Goal: Task Accomplishment & Management: Complete application form

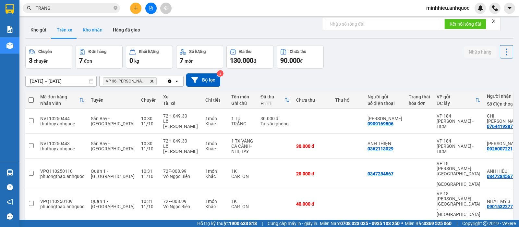
click at [92, 31] on button "Kho nhận" at bounding box center [93, 30] width 30 height 16
type input "[DATE] – [DATE]"
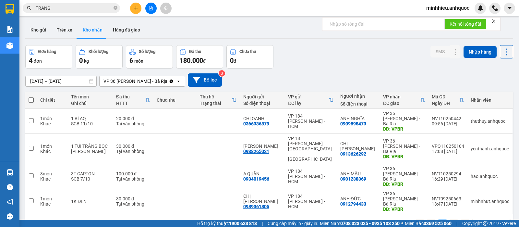
click at [128, 34] on button "Hàng đã giao" at bounding box center [127, 30] width 38 height 16
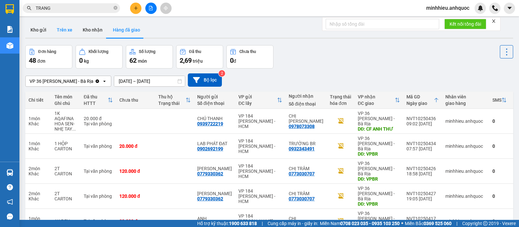
click at [61, 30] on button "Trên xe" at bounding box center [65, 30] width 26 height 16
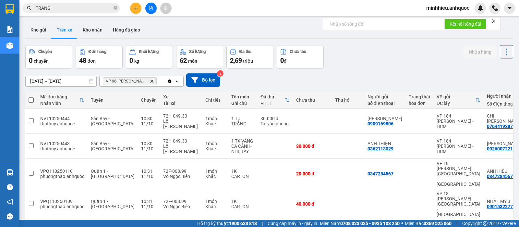
click at [153, 81] on icon "Delete" at bounding box center [152, 81] width 4 height 4
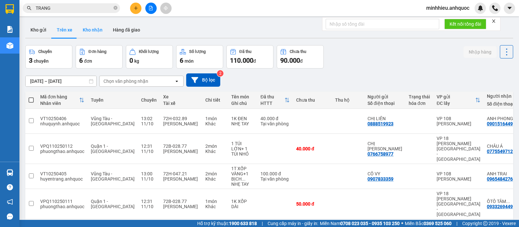
click at [89, 30] on button "Kho nhận" at bounding box center [93, 30] width 30 height 16
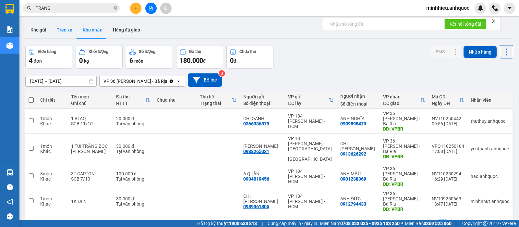
click at [70, 32] on button "Trên xe" at bounding box center [65, 30] width 26 height 16
type input "[DATE] – [DATE]"
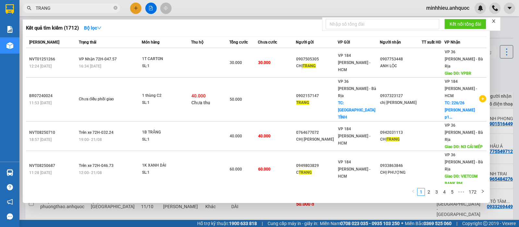
click at [81, 7] on input "TRANG" at bounding box center [74, 8] width 77 height 7
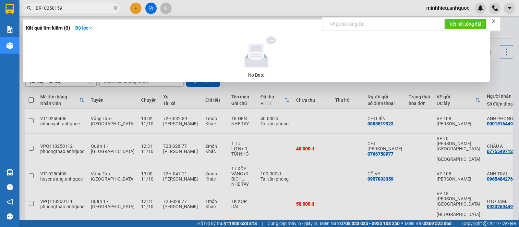
click at [72, 8] on input "BR10250159" at bounding box center [74, 8] width 77 height 7
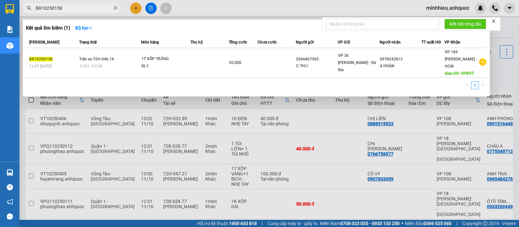
type input "BR10250158"
click at [491, 22] on form "Kết nối tổng đài" at bounding box center [411, 24] width 178 height 14
click at [509, 30] on div at bounding box center [259, 113] width 519 height 227
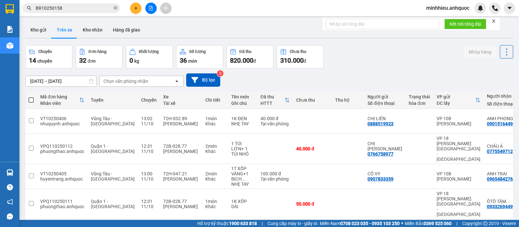
click at [118, 83] on div "Chọn văn phòng nhận" at bounding box center [125, 81] width 45 height 6
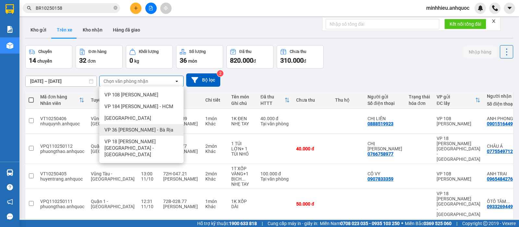
click at [134, 129] on span "VP 36 [PERSON_NAME] - Bà Rịa" at bounding box center [138, 130] width 69 height 6
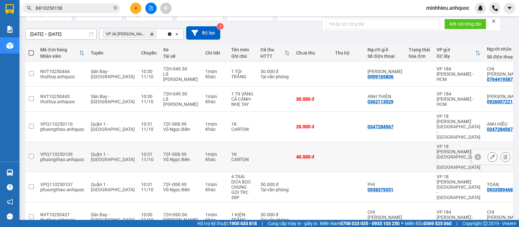
scroll to position [47, 0]
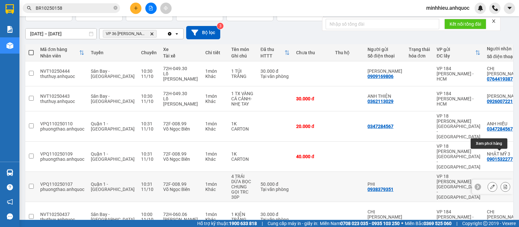
click at [490, 184] on icon at bounding box center [492, 186] width 5 height 5
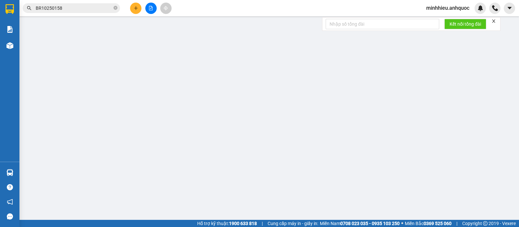
type input "0938379351"
type input "PHI"
type input "0933589468"
type input "TOÀN"
type input "ĐỐI DIỆN COOPMART [GEOGRAPHIC_DATA]( [GEOGRAPHIC_DATA] [GEOGRAPHIC_DATA])"
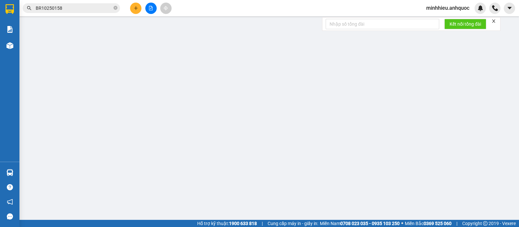
type input "TM 11/10 VPQ1 THẢO"
type input "50.000"
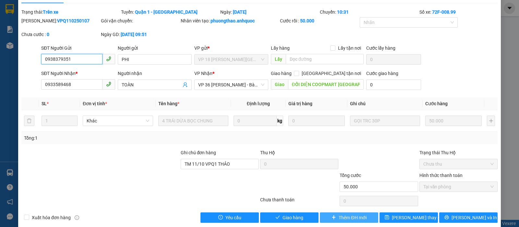
scroll to position [23, 0]
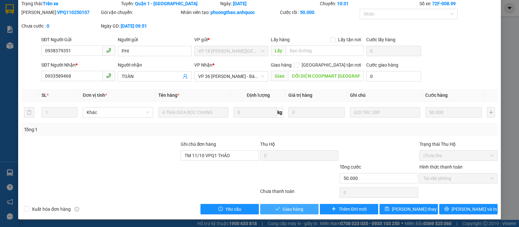
click at [302, 210] on button "Giao hàng" at bounding box center [289, 209] width 58 height 10
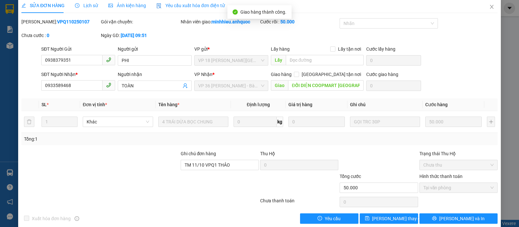
scroll to position [0, 0]
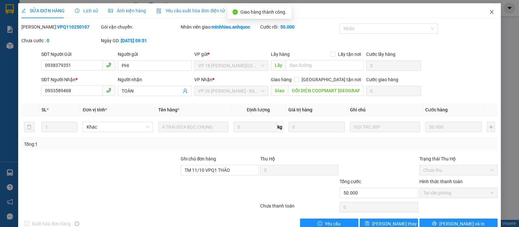
click at [483, 12] on span "Close" at bounding box center [492, 12] width 18 height 18
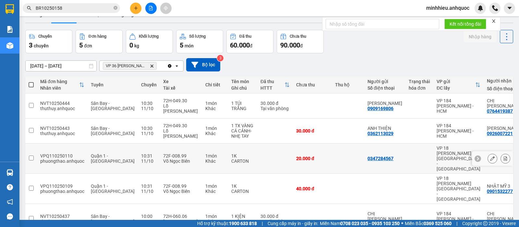
scroll to position [30, 0]
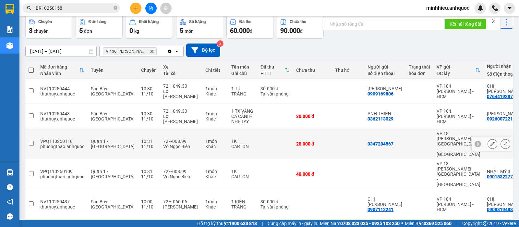
click at [489, 138] on button at bounding box center [492, 143] width 9 height 11
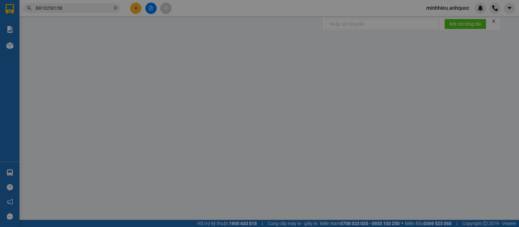
type input "0347284567"
type input "ANH HIẾU"
type input "VPBR"
type input "20.000"
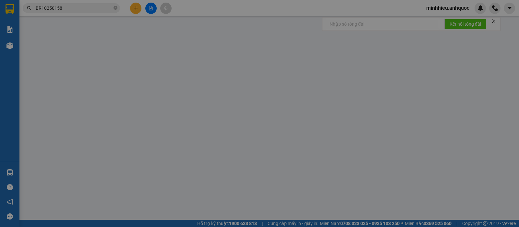
type input "20.000"
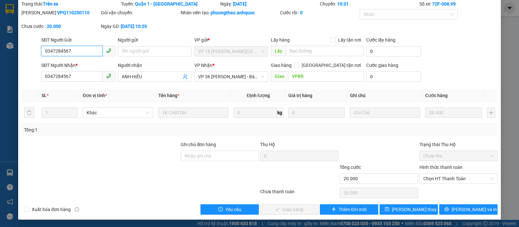
scroll to position [23, 0]
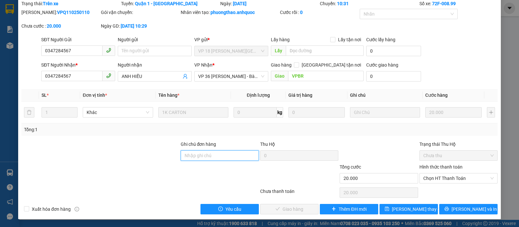
click at [222, 154] on input "Ghi chú đơn hàng" at bounding box center [220, 155] width 78 height 10
type input "TTTM VP"
click at [452, 175] on span "Chọn HT Thanh Toán" at bounding box center [458, 178] width 70 height 10
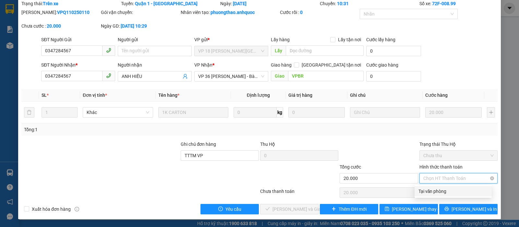
click at [450, 188] on div "Tại văn phòng" at bounding box center [452, 190] width 69 height 7
type input "0"
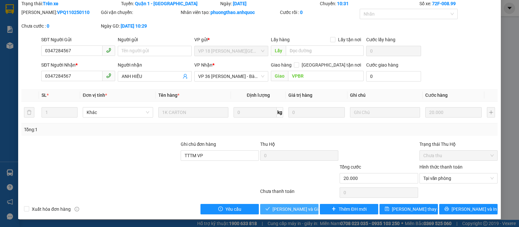
drag, startPoint x: 282, startPoint y: 209, endPoint x: 167, endPoint y: 222, distance: 115.2
click at [282, 209] on span "[PERSON_NAME] và Giao hàng" at bounding box center [303, 208] width 62 height 7
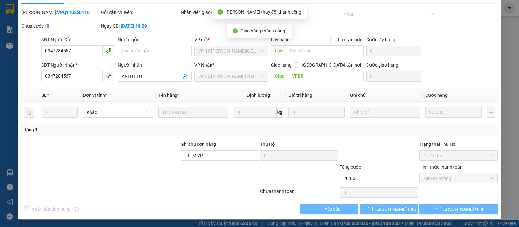
scroll to position [0, 0]
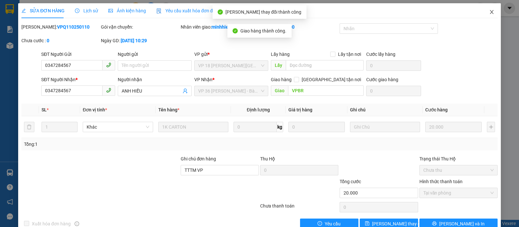
drag, startPoint x: 487, startPoint y: 13, endPoint x: 426, endPoint y: 0, distance: 61.7
click at [489, 13] on icon "close" at bounding box center [491, 11] width 5 height 5
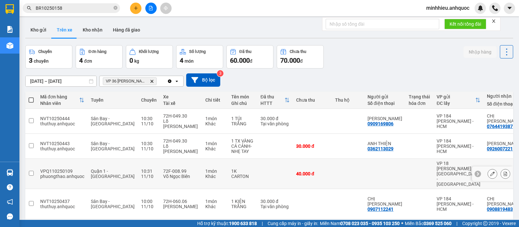
click at [490, 171] on icon at bounding box center [492, 173] width 5 height 5
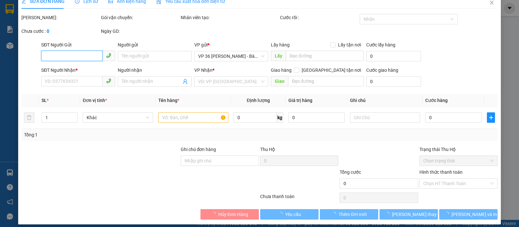
type input "0901532277"
type input "NHẬT MỸ 3"
type input "CẦU [PERSON_NAME]"
type input "40.000"
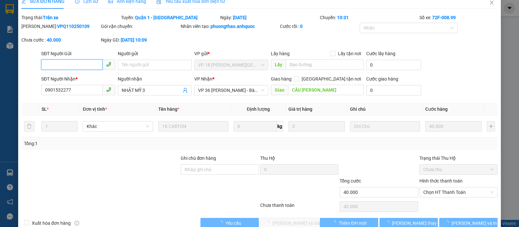
scroll to position [15, 0]
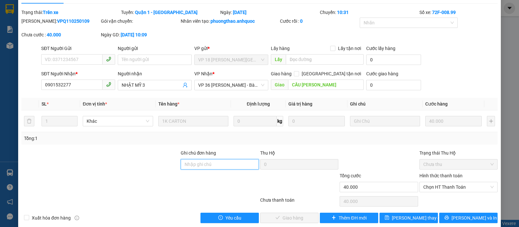
drag, startPoint x: 211, startPoint y: 168, endPoint x: 216, endPoint y: 167, distance: 4.9
click at [211, 168] on input "Ghi chú đơn hàng" at bounding box center [220, 164] width 78 height 10
type input "TTTM VP"
click at [435, 186] on span "Chọn HT Thanh Toán" at bounding box center [458, 187] width 70 height 10
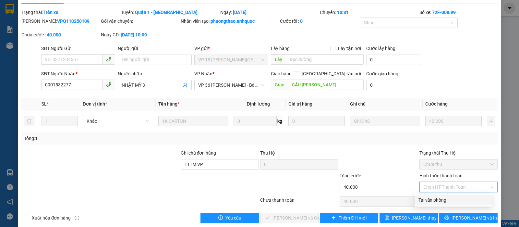
click at [430, 198] on div "Tại văn phòng" at bounding box center [452, 199] width 69 height 7
type input "0"
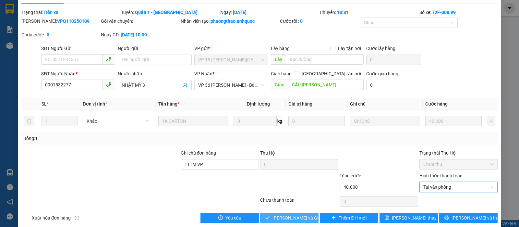
drag, startPoint x: 289, startPoint y: 218, endPoint x: 266, endPoint y: 224, distance: 24.2
click at [288, 218] on span "[PERSON_NAME] và Giao hàng" at bounding box center [303, 217] width 62 height 7
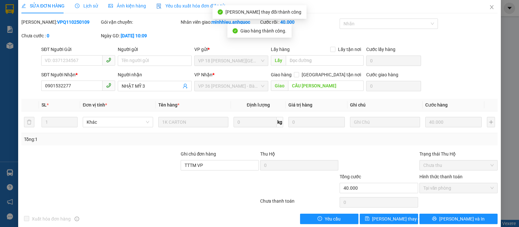
scroll to position [0, 0]
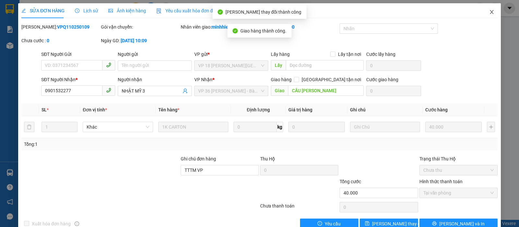
click at [489, 11] on icon "close" at bounding box center [491, 11] width 5 height 5
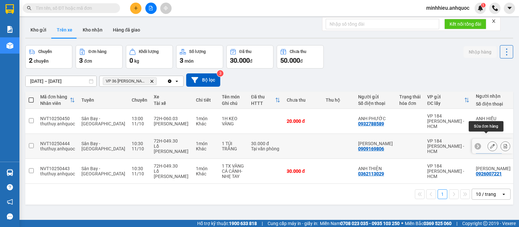
click at [490, 144] on icon at bounding box center [492, 146] width 5 height 5
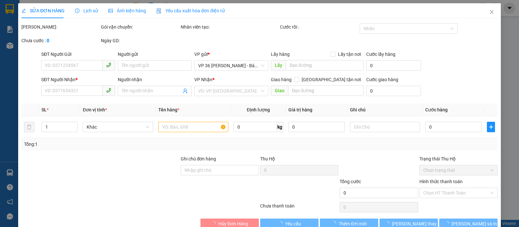
type input "0909169806"
type input "[PERSON_NAME]"
type input "0764419387"
type input "CHỊ [PERSON_NAME]"
type input "N4 67"
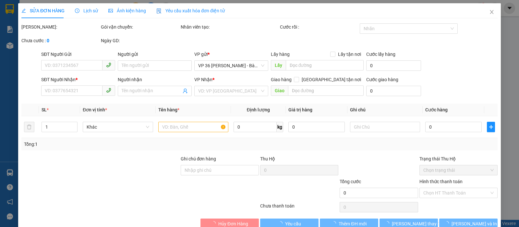
type input "TM 11/10 THỦY"
type input "30.000"
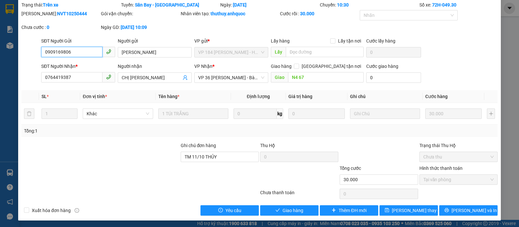
scroll to position [23, 0]
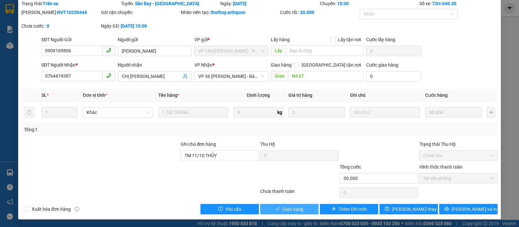
drag, startPoint x: 292, startPoint y: 211, endPoint x: 288, endPoint y: 204, distance: 8.5
click at [292, 211] on span "Giao hàng" at bounding box center [293, 208] width 21 height 7
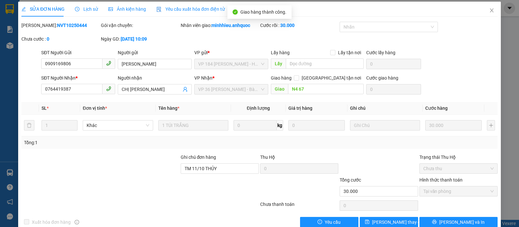
scroll to position [0, 0]
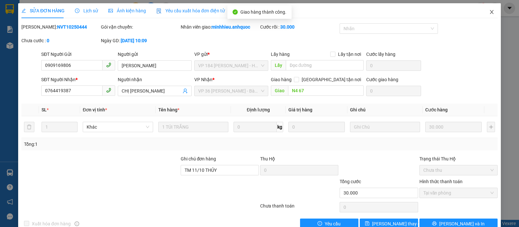
click at [489, 10] on icon "close" at bounding box center [491, 11] width 5 height 5
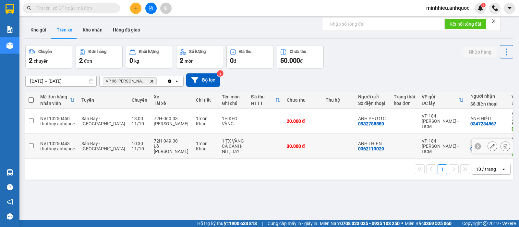
click at [490, 144] on icon at bounding box center [492, 146] width 5 height 5
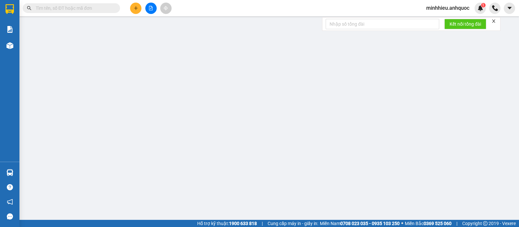
type input "0362113029"
type input "ANH THIỆN"
type input "0926007221"
type input "[PERSON_NAME]"
type input "VPBR"
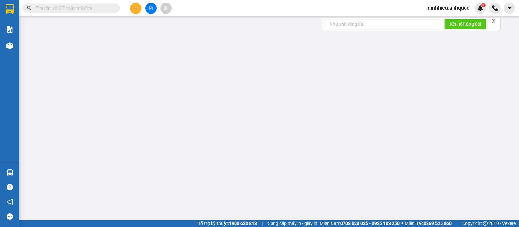
type input "30.000"
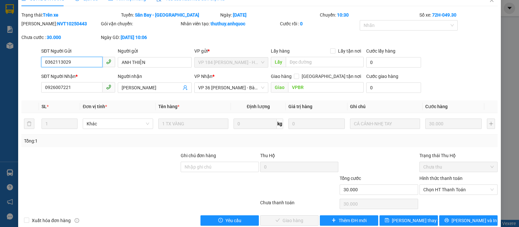
scroll to position [23, 0]
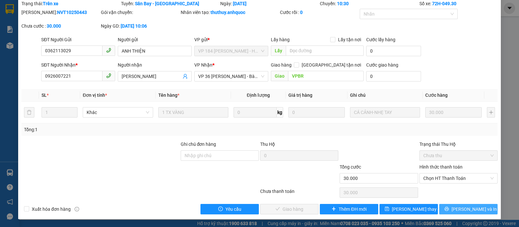
click at [478, 208] on button "[PERSON_NAME] và In" at bounding box center [468, 209] width 58 height 10
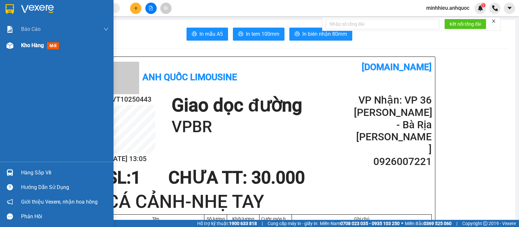
click at [30, 47] on span "Kho hàng" at bounding box center [32, 45] width 23 height 6
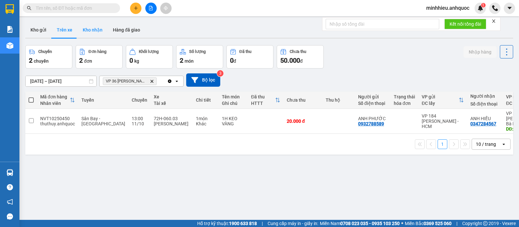
click at [93, 30] on button "Kho nhận" at bounding box center [93, 30] width 30 height 16
type input "[DATE] – [DATE]"
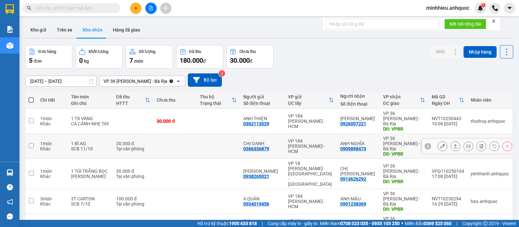
scroll to position [30, 0]
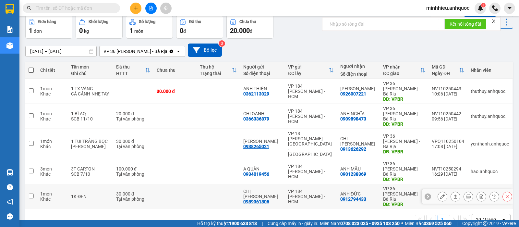
click at [78, 0] on button "Kho nhận" at bounding box center [93, 0] width 30 height 16
click at [452, 7] on span "minhhieu.anhquoc" at bounding box center [448, 8] width 54 height 8
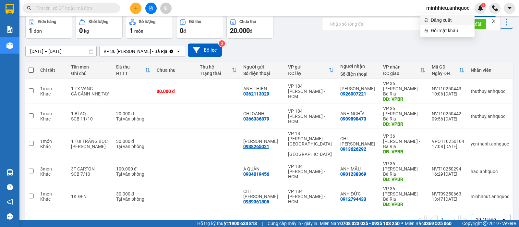
click at [443, 18] on span "Đăng xuất" at bounding box center [451, 20] width 40 height 7
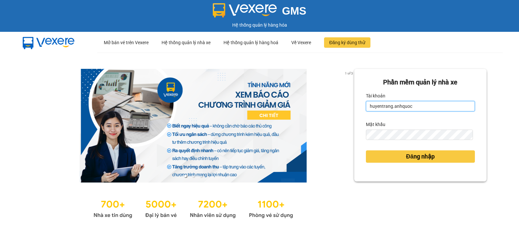
click at [419, 104] on input "huyentrang.anhquoc" at bounding box center [420, 106] width 109 height 10
type input "hongtrang.anhquoc"
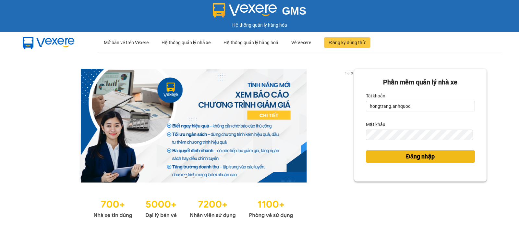
click at [406, 155] on span "Đăng nhập" at bounding box center [420, 156] width 29 height 9
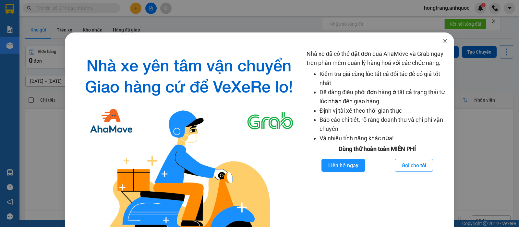
click at [443, 41] on icon "close" at bounding box center [445, 41] width 4 height 4
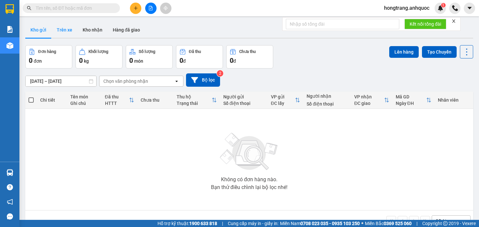
click at [69, 25] on button "Trên xe" at bounding box center [65, 30] width 26 height 16
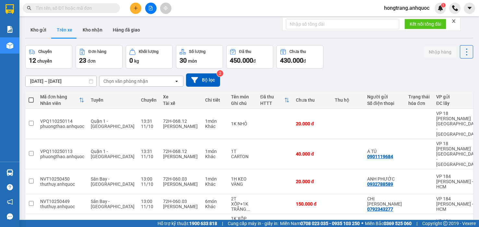
click at [82, 82] on input "[DATE] – [DATE]" at bounding box center [61, 81] width 71 height 10
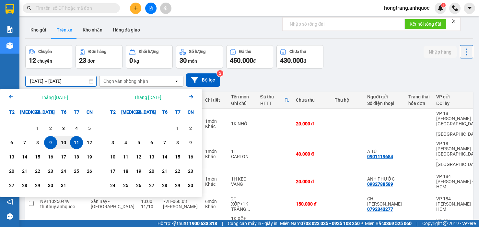
click at [76, 146] on div "11" at bounding box center [76, 143] width 9 height 8
type input "11/10/2025 – 11/10/2025"
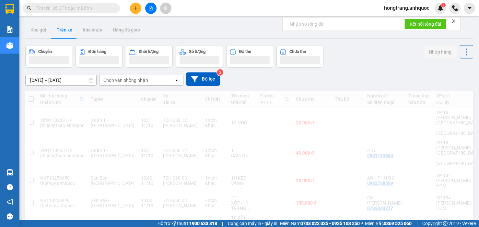
click at [146, 78] on div "Chọn văn phòng nhận" at bounding box center [125, 80] width 45 height 6
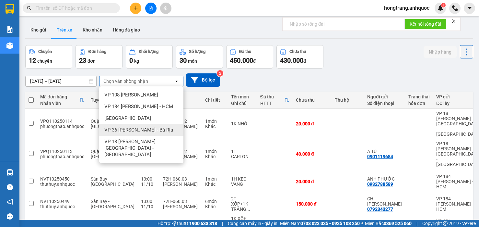
click at [116, 128] on span "VP 36 [PERSON_NAME] - Bà Rịa" at bounding box center [138, 130] width 69 height 6
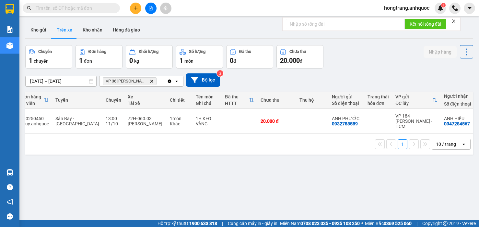
scroll to position [0, 9]
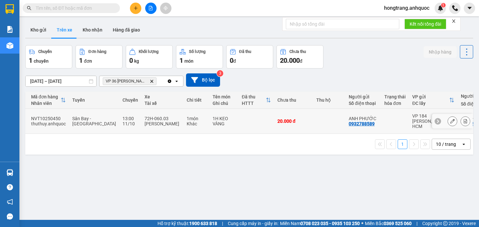
click at [464, 119] on icon at bounding box center [466, 121] width 5 height 5
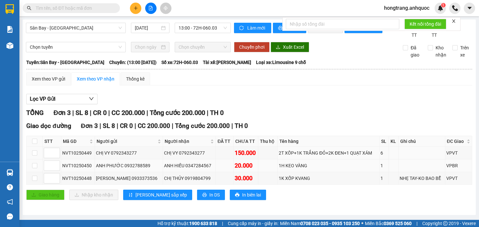
scroll to position [6, 0]
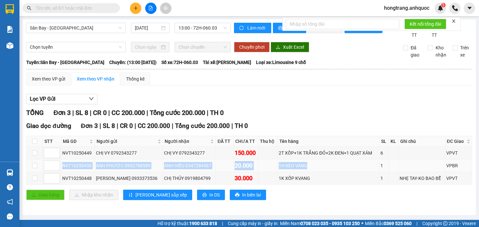
drag, startPoint x: 62, startPoint y: 167, endPoint x: 322, endPoint y: 172, distance: 260.2
click at [322, 172] on tr "NVT10250450 ANH PHƯỚC 0932788589 ANH HIẾU 0347284567 20.000 1H KEO VÀNG 1 VPBR" at bounding box center [250, 165] width 446 height 13
copy tr "NVT10250450 ANH PHƯỚC 0932788589 ANH HIẾU 0347284567 20.000 1H KEO VÀNG"
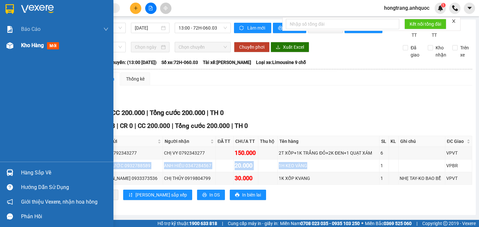
click at [13, 45] on img at bounding box center [9, 45] width 7 height 7
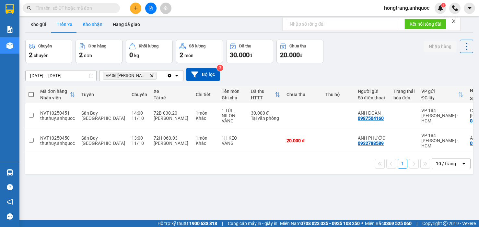
click at [87, 24] on button "Kho nhận" at bounding box center [93, 25] width 30 height 16
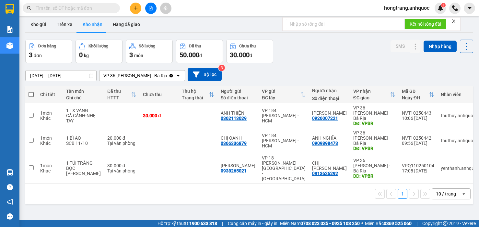
click at [68, 74] on input "[DATE] – [DATE]" at bounding box center [61, 75] width 71 height 10
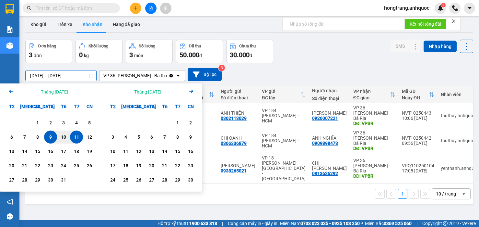
click at [9, 92] on icon "Arrow Left" at bounding box center [11, 91] width 8 height 8
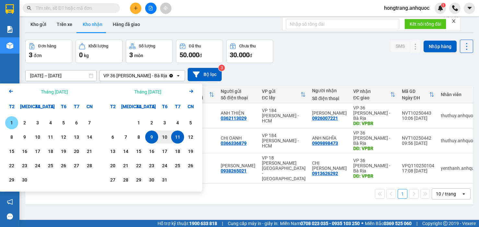
click at [13, 121] on div "1" at bounding box center [11, 123] width 9 height 8
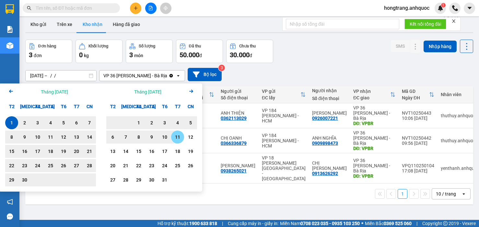
click at [176, 139] on div "11" at bounding box center [177, 137] width 9 height 8
type input "01/09/2025 – 11/10/2025"
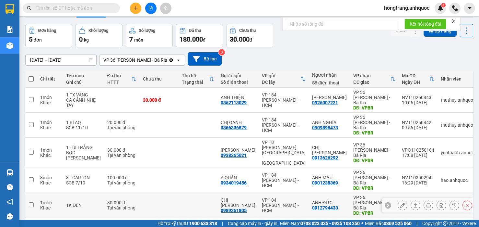
scroll to position [30, 0]
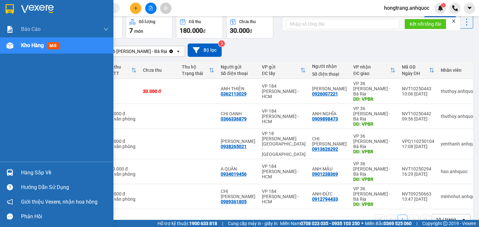
drag, startPoint x: 7, startPoint y: 107, endPoint x: 76, endPoint y: 106, distance: 68.8
click at [7, 107] on div "Báo cáo Báo cáo dòng tiền (nhân viên) Doanh số tạo đơn theo VP gửi (nhà xe) Doa…" at bounding box center [57, 91] width 114 height 140
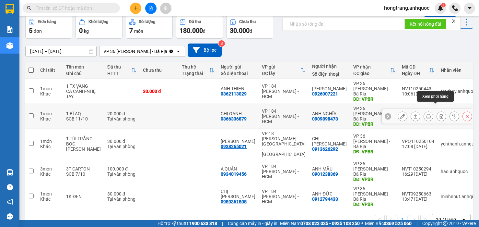
click at [440, 114] on icon at bounding box center [442, 116] width 5 height 5
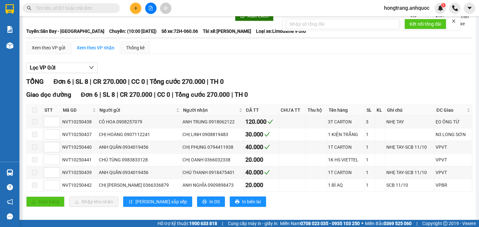
scroll to position [43, 0]
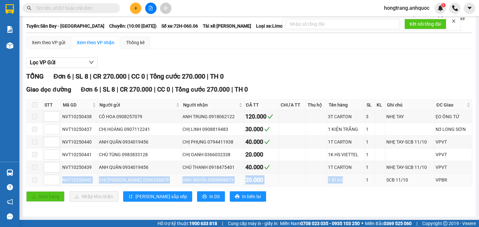
drag, startPoint x: 63, startPoint y: 179, endPoint x: 339, endPoint y: 177, distance: 275.7
click at [339, 177] on tr "NVT10250442 CHỊ OANH 0366336879 ANH NGHĨA 0909898473 20.000 1 BÌ AQ 1 SCB 11/10…" at bounding box center [250, 180] width 446 height 13
copy tr "NVT10250442 CHỊ OANH 0366336879 ANH NGHĨA 0909898473 20.000 1 BÌ AQ"
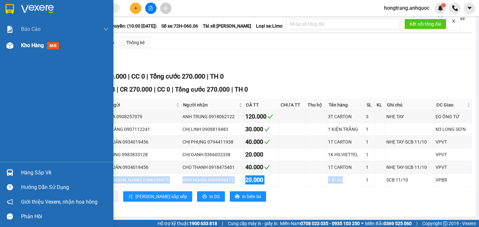
click at [11, 46] on img at bounding box center [9, 45] width 7 height 7
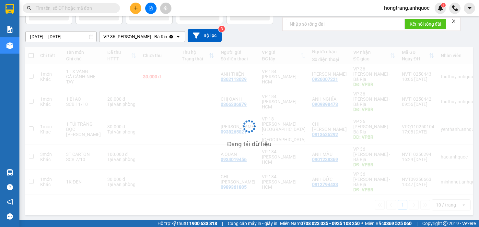
scroll to position [30, 0]
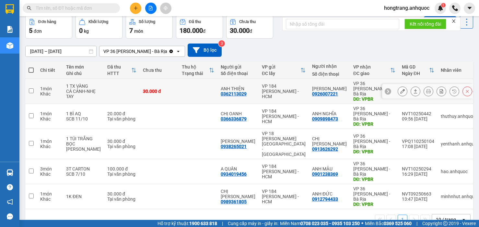
click at [440, 89] on icon at bounding box center [442, 91] width 4 height 5
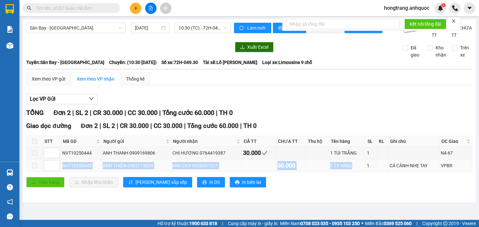
drag, startPoint x: 61, startPoint y: 172, endPoint x: 356, endPoint y: 171, distance: 294.5
click at [356, 171] on tr "NVT10250443 ANH THIỆN 0362113029 ANH DUY 0926007221 30.000 1 TX VÀNG 1 CÁ CẢNH-…" at bounding box center [250, 165] width 446 height 13
copy tr "NVT10250443 ANH THIỆN 0362113029 ANH DUY 0926007221 30.000 1 TX VÀNG"
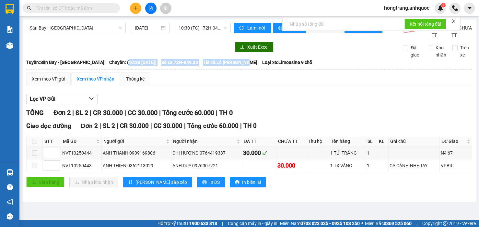
copy div "10:30 - 11/10/2025) Số xe: 72H-049.30 Tài xế: Lồ Kim Phương"
drag, startPoint x: 118, startPoint y: 70, endPoint x: 252, endPoint y: 73, distance: 134.0
click at [252, 66] on div "Tuyến: Sân Bay - Vũng Tàu Chuyến: (10:30 - 11/10/2025) Số xe: 72H-049.30 Tài xế…" at bounding box center [249, 62] width 446 height 7
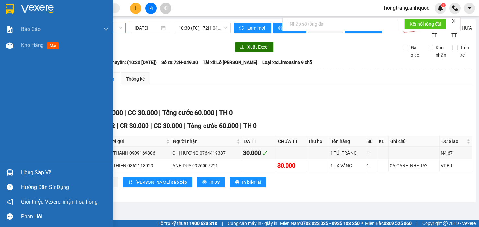
drag, startPoint x: 7, startPoint y: 95, endPoint x: 113, endPoint y: 31, distance: 124.0
click at [7, 95] on div "Báo cáo Báo cáo dòng tiền (nhân viên) Doanh số tạo đơn theo VP gửi (nhà xe) Doa…" at bounding box center [57, 91] width 114 height 140
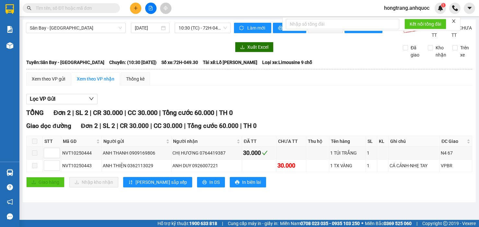
click at [85, 7] on input "text" at bounding box center [74, 8] width 77 height 7
paste input "0989847946"
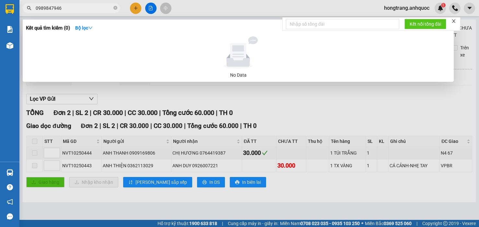
type input "0989847946"
click at [189, 8] on div at bounding box center [239, 113] width 479 height 227
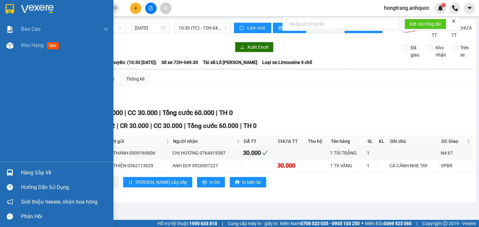
click at [7, 105] on div "Báo cáo Báo cáo dòng tiền (nhân viên) Doanh số tạo đơn theo VP gửi (nhà xe) Doa…" at bounding box center [57, 91] width 114 height 140
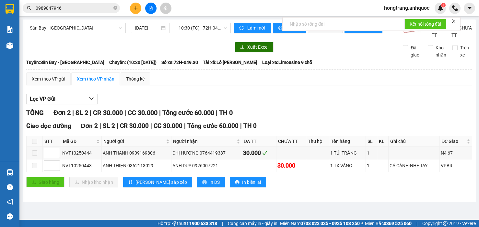
click at [100, 6] on input "0989847946" at bounding box center [74, 8] width 77 height 7
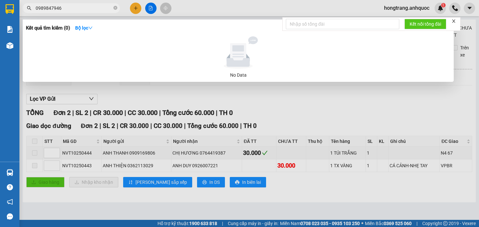
click at [100, 6] on input "0989847946" at bounding box center [74, 8] width 77 height 7
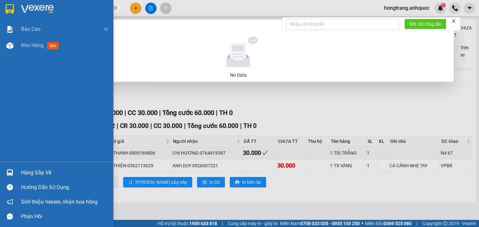
click at [7, 107] on div "Báo cáo Báo cáo dòng tiền (nhân viên) Doanh số tạo đơn theo VP gửi (nhà xe) Doa…" at bounding box center [57, 91] width 114 height 140
drag, startPoint x: 7, startPoint y: 112, endPoint x: 11, endPoint y: 100, distance: 12.0
click at [7, 112] on div "Báo cáo Báo cáo dòng tiền (nhân viên) Doanh số tạo đơn theo VP gửi (nhà xe) Doa…" at bounding box center [57, 91] width 114 height 140
